Goal: Task Accomplishment & Management: Manage account settings

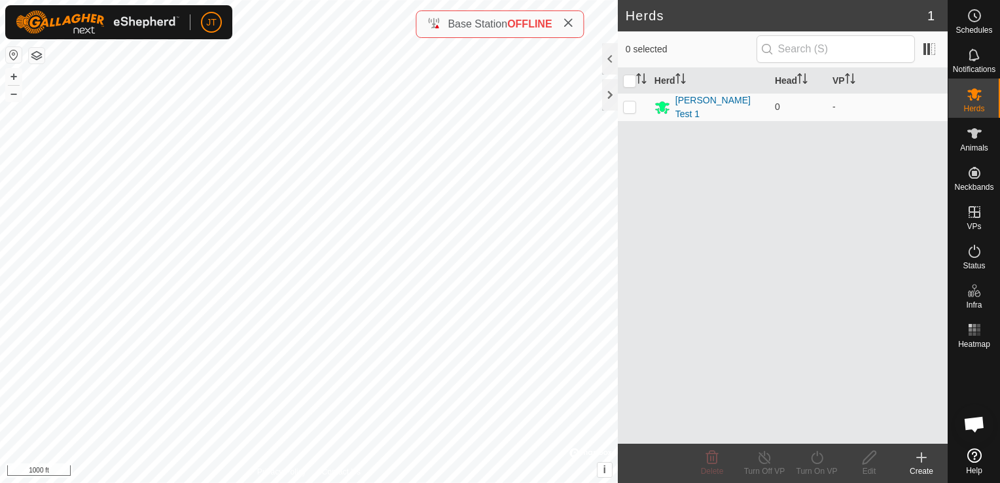
click at [570, 22] on icon at bounding box center [568, 23] width 10 height 10
click at [622, 96] on td at bounding box center [633, 107] width 31 height 28
checkbox input "true"
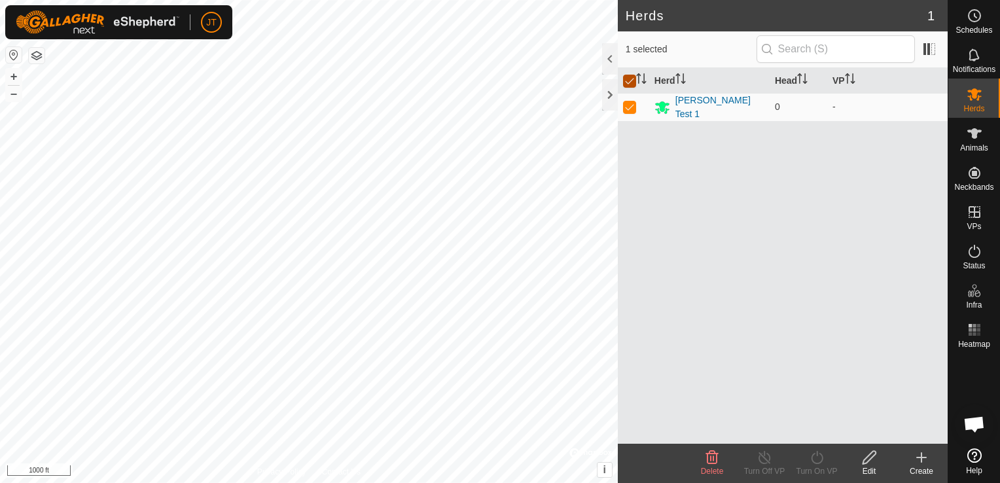
click at [623, 85] on input "checkbox" at bounding box center [629, 81] width 13 height 13
checkbox input "false"
click at [602, 99] on div at bounding box center [610, 94] width 16 height 31
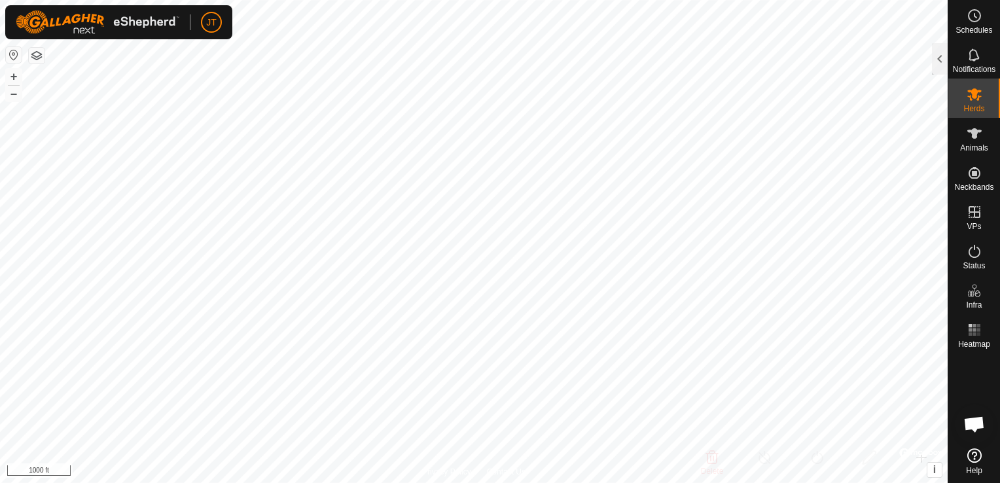
click at [0, 130] on html "JT Schedules Notifications Herds Animals Neckbands VPs Status Infra Heatmap Hel…" at bounding box center [500, 241] width 1000 height 483
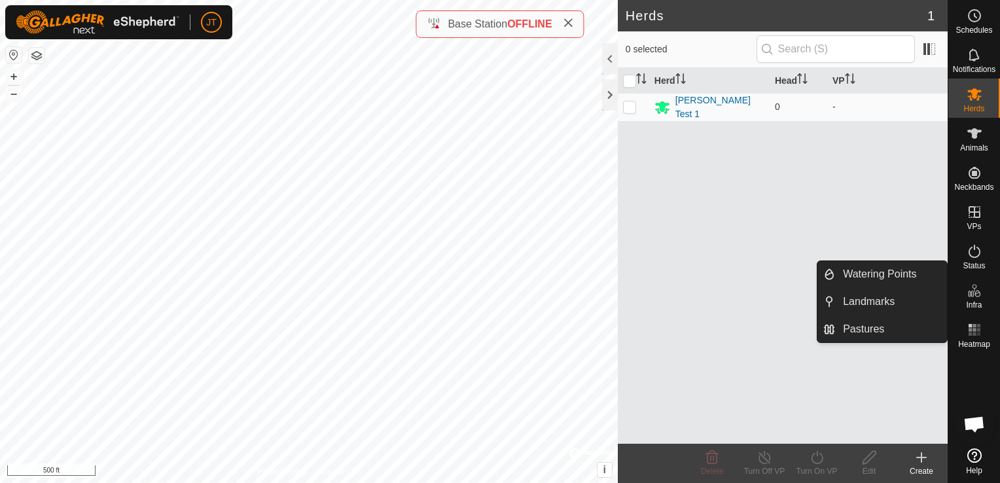
click at [567, 27] on icon at bounding box center [568, 23] width 10 height 10
